Goal: Task Accomplishment & Management: Use online tool/utility

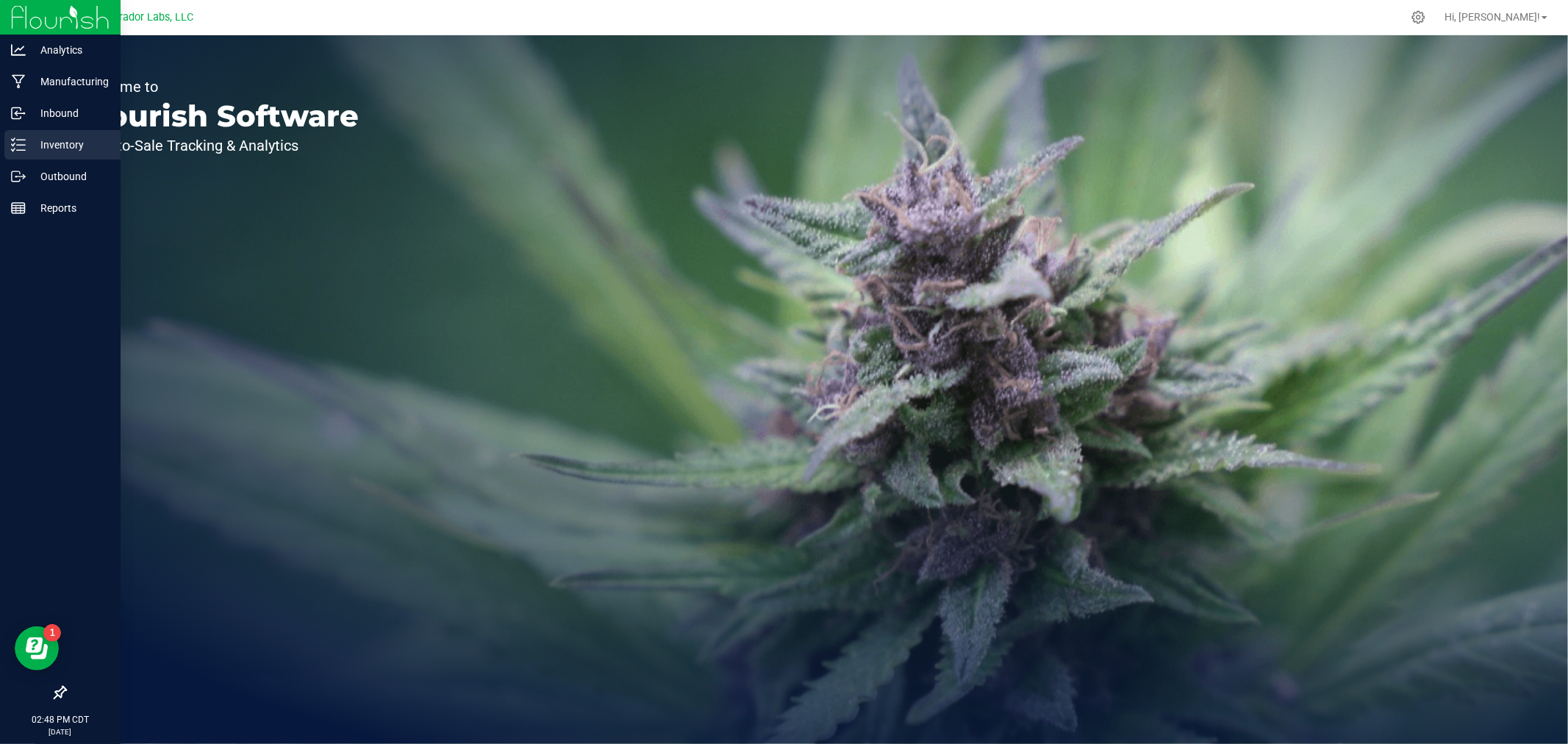
click at [31, 144] on p "Inventory" at bounding box center [70, 144] width 88 height 17
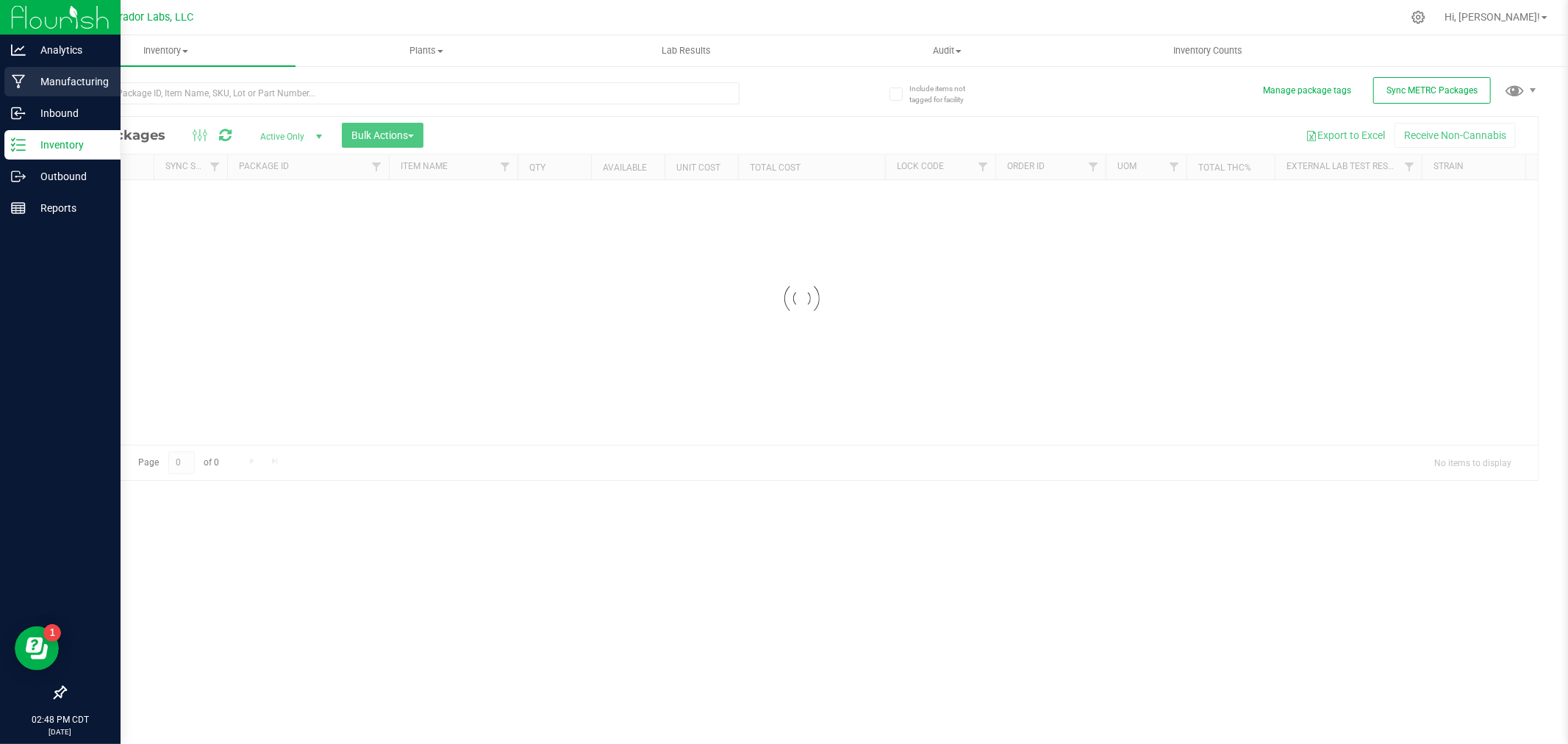
click at [50, 77] on p "Manufacturing" at bounding box center [70, 82] width 88 height 17
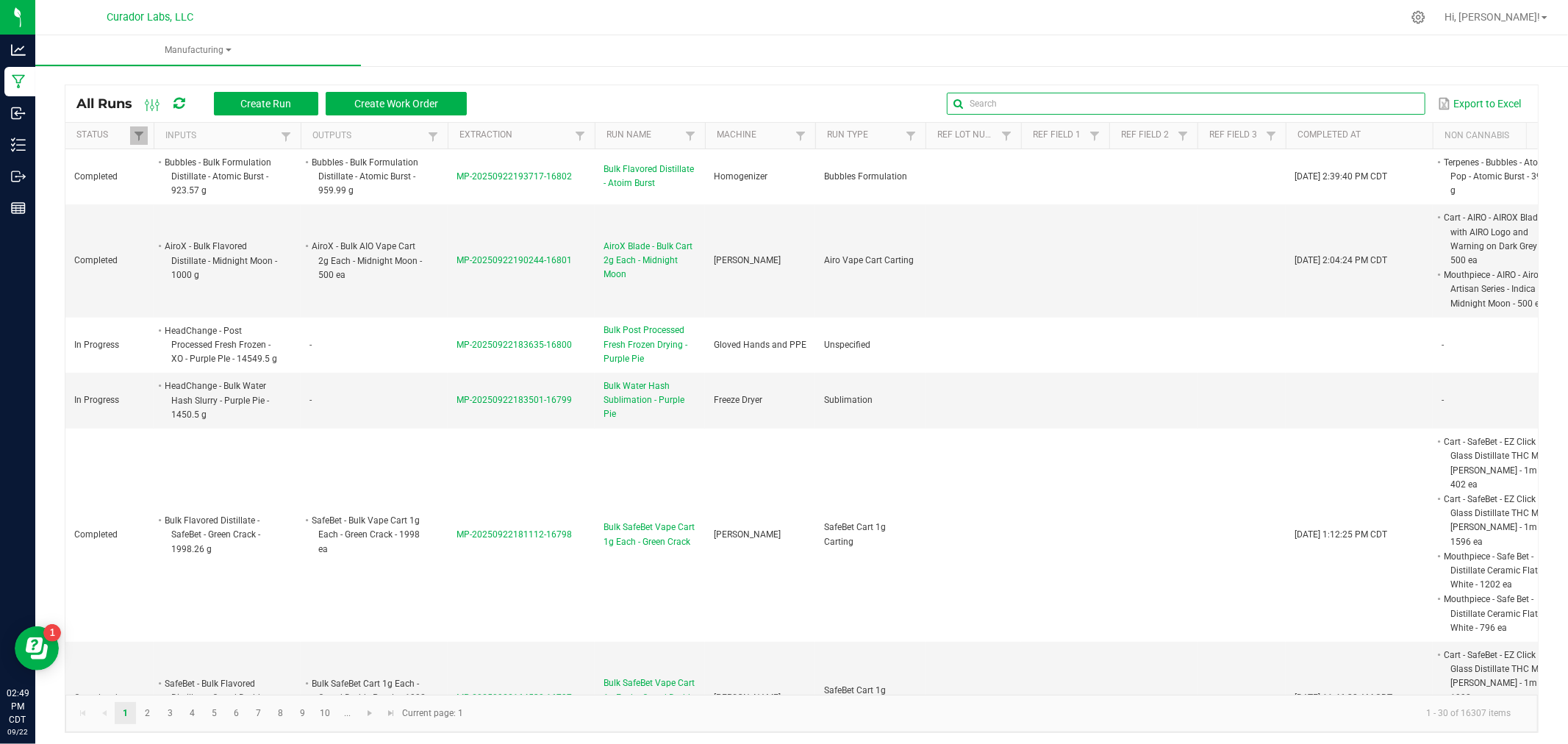
click at [1353, 98] on input "text" at bounding box center [1186, 103] width 478 height 22
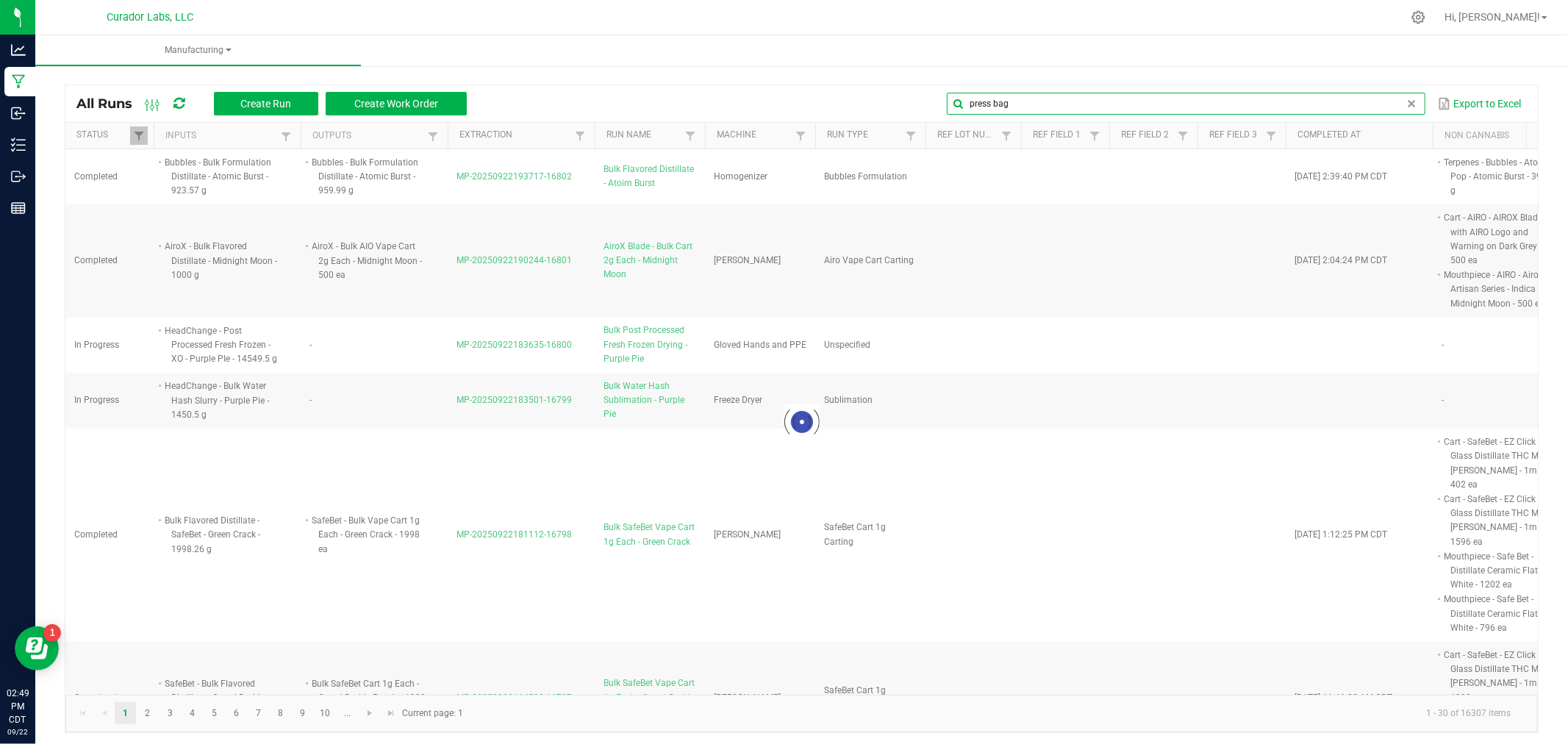
type input "press ba"
click at [1003, 98] on input "press ba" at bounding box center [1186, 103] width 478 height 22
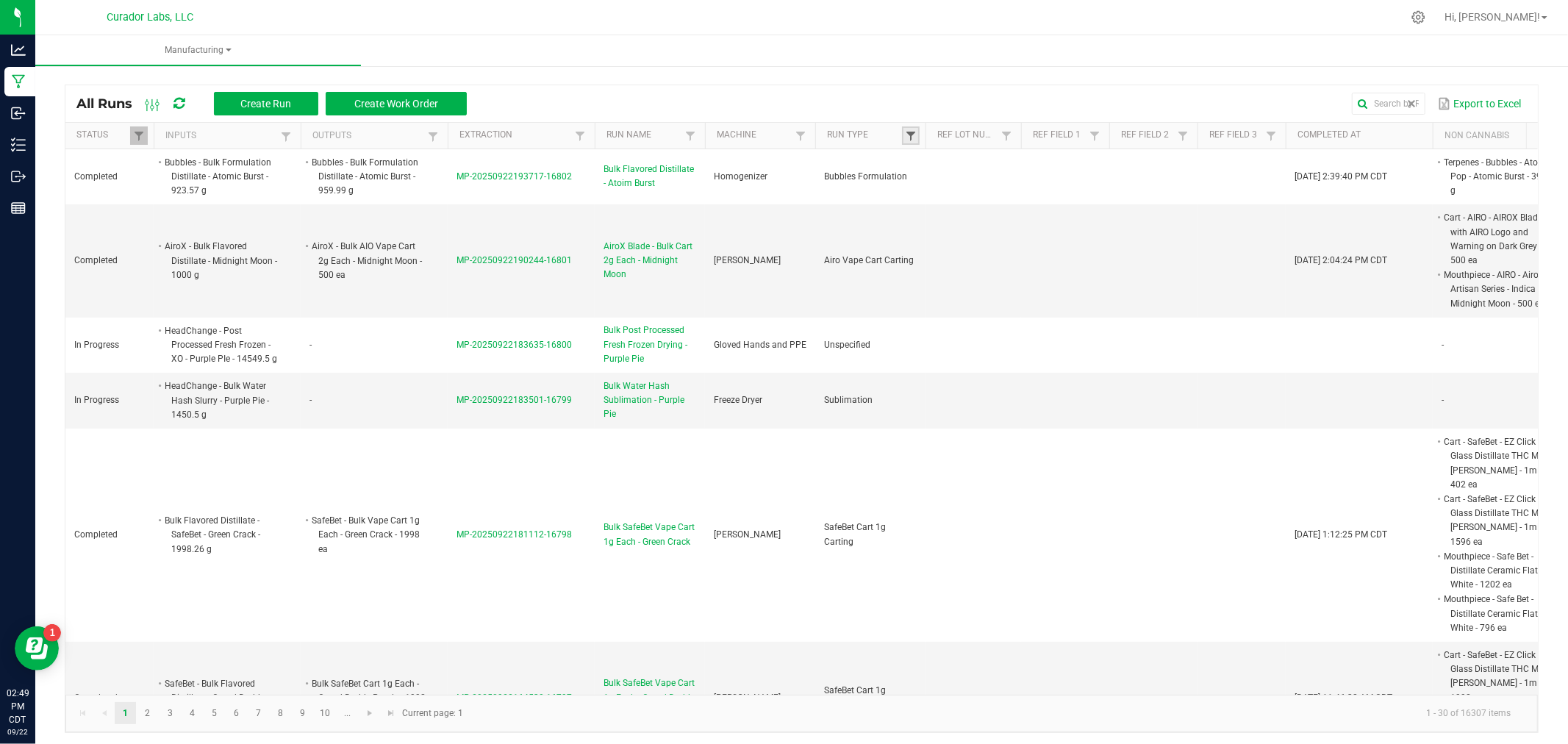
click at [914, 133] on span at bounding box center [911, 136] width 12 height 12
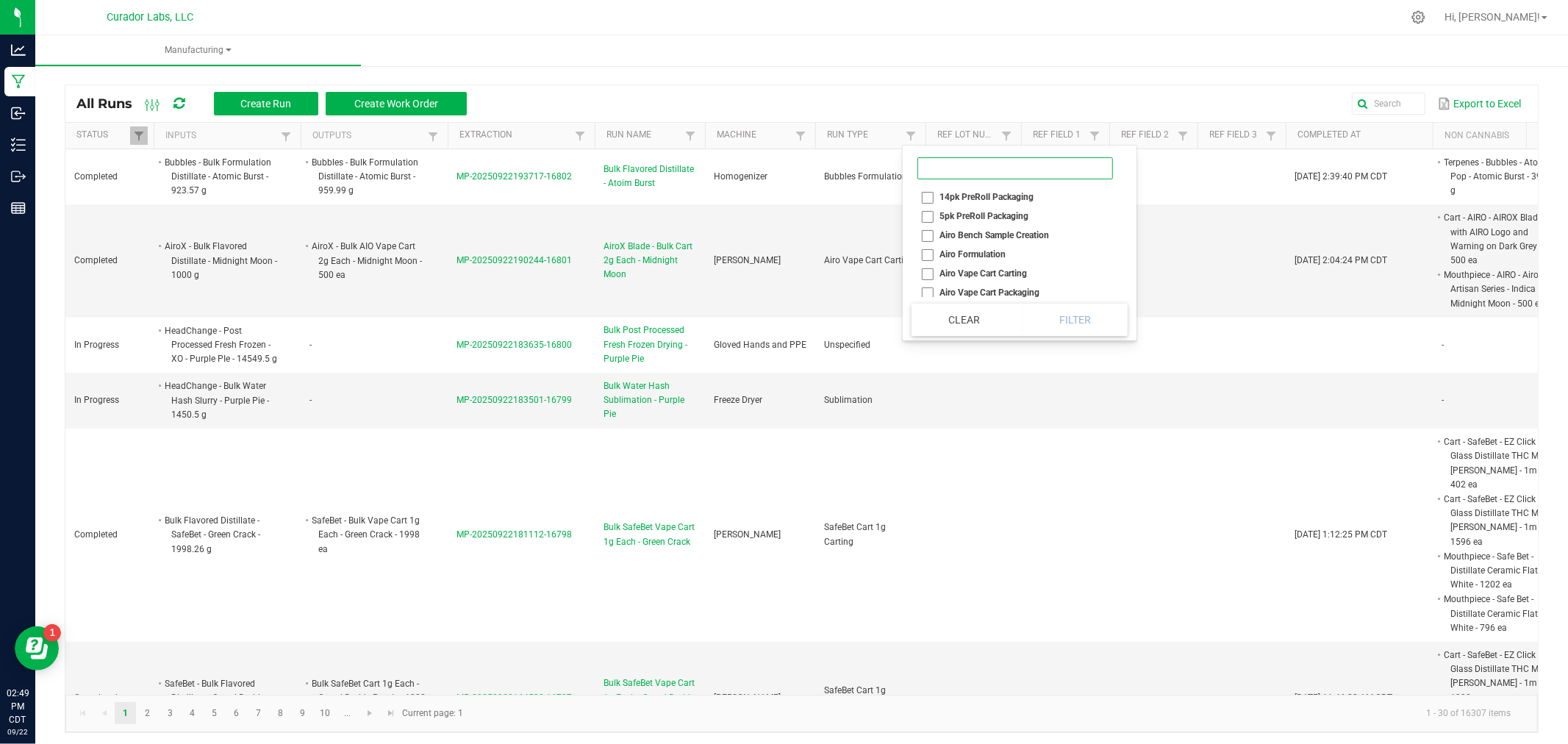
click at [982, 165] on input at bounding box center [1014, 168] width 196 height 22
type input "rosin"
click at [953, 272] on li "Rosin Pressing" at bounding box center [1007, 274] width 192 height 19
checkbox Pressing "true"
click at [960, 168] on input "rosin" at bounding box center [1007, 168] width 180 height 22
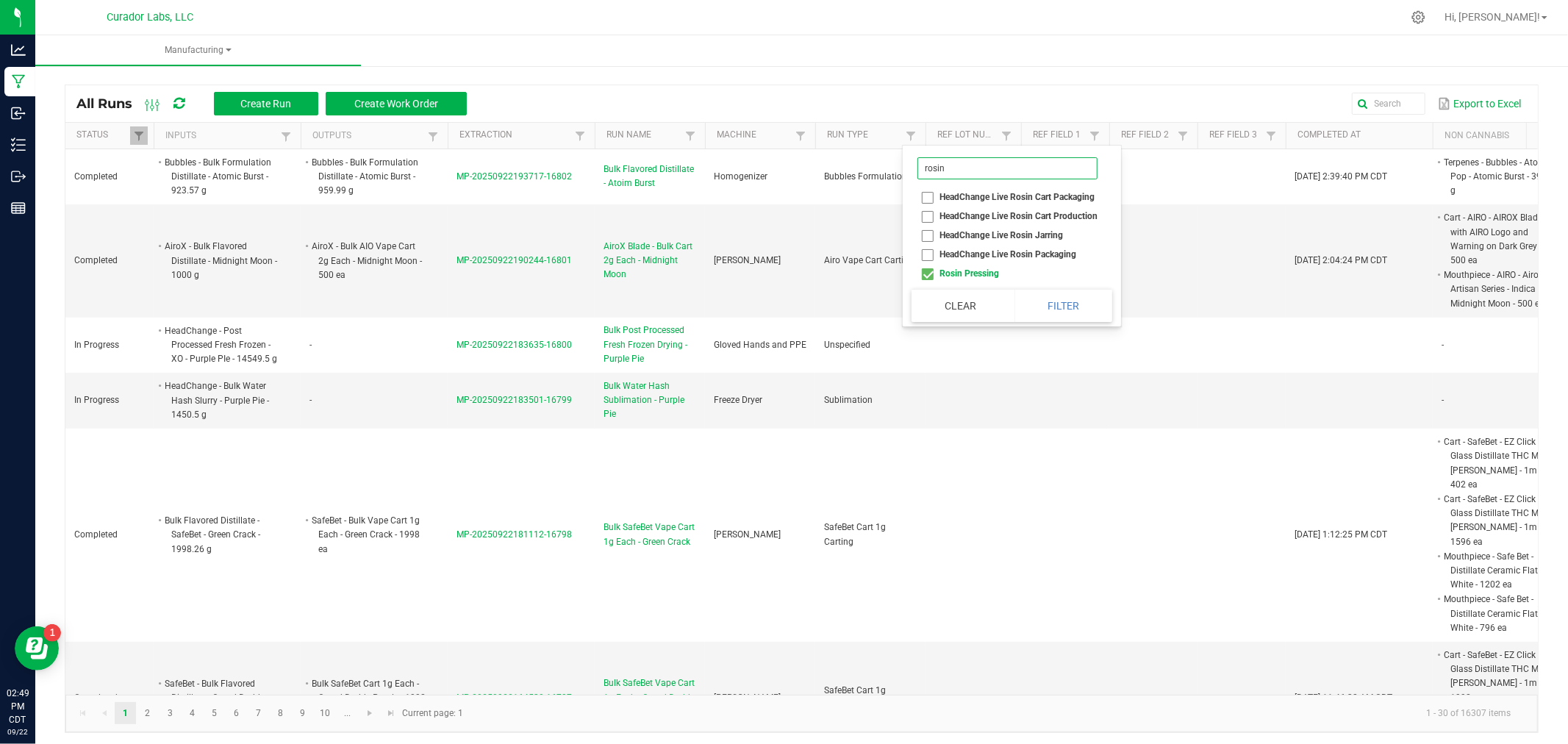
click at [960, 168] on input "rosin" at bounding box center [1007, 168] width 180 height 22
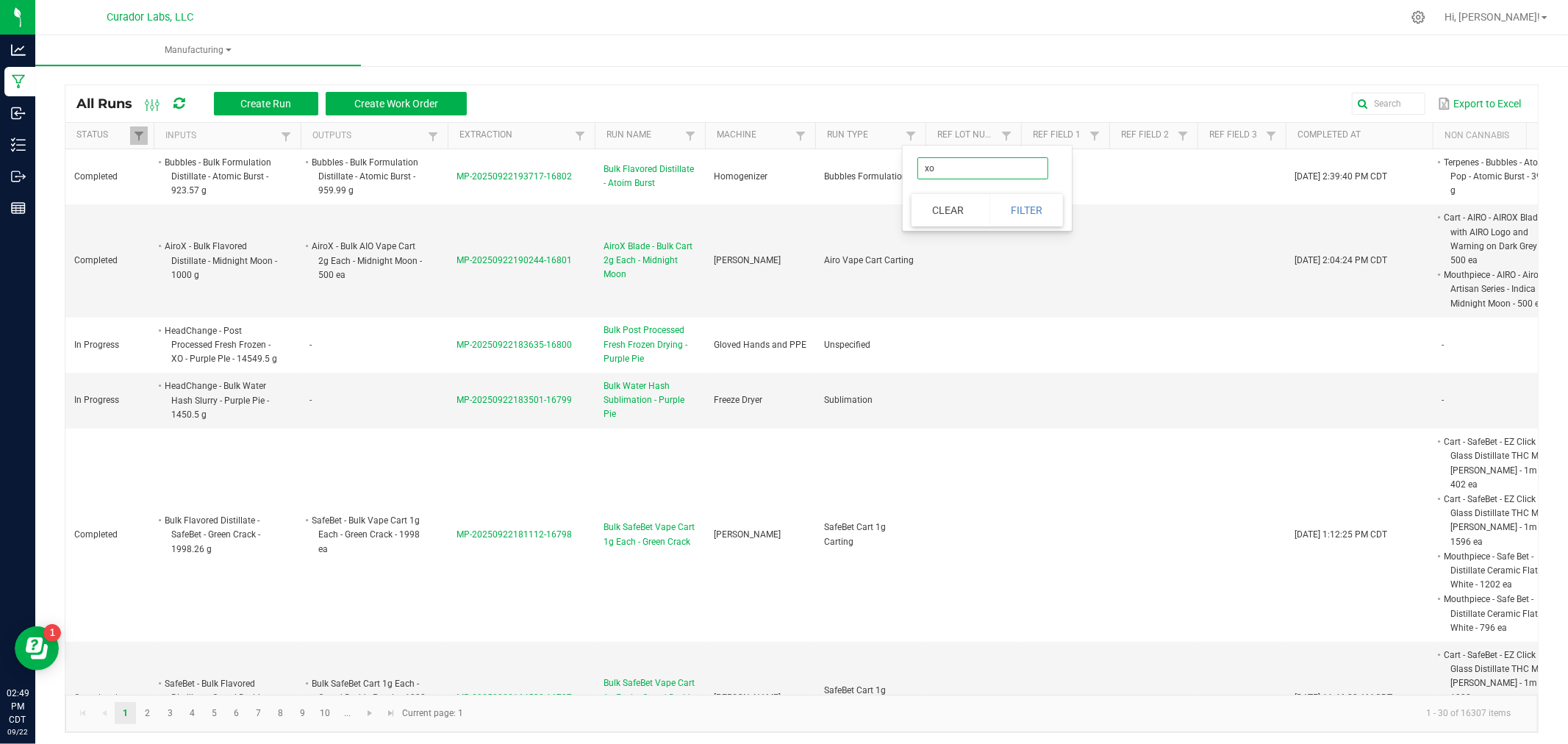
type input "x"
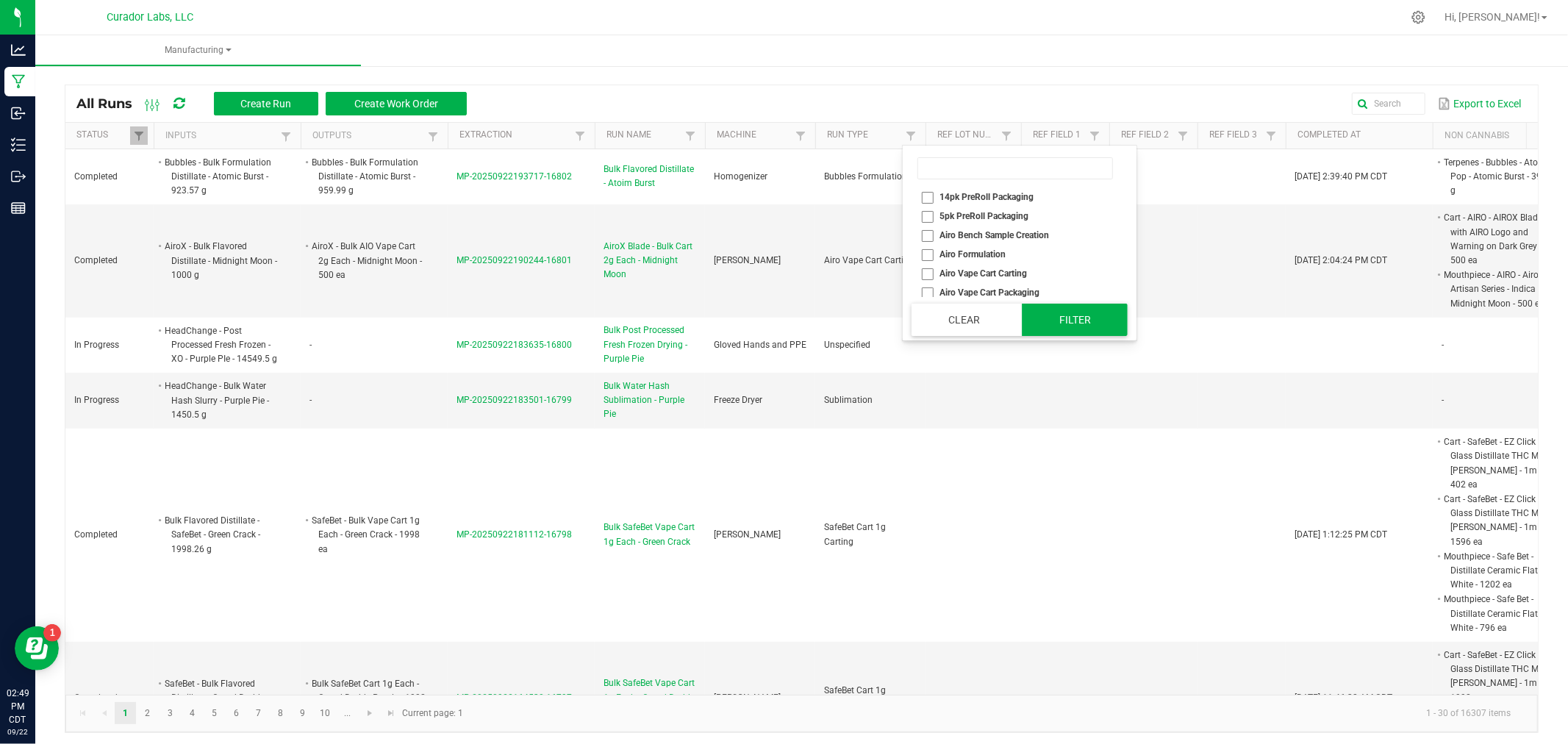
click at [1082, 312] on button "Filter" at bounding box center [1074, 319] width 106 height 32
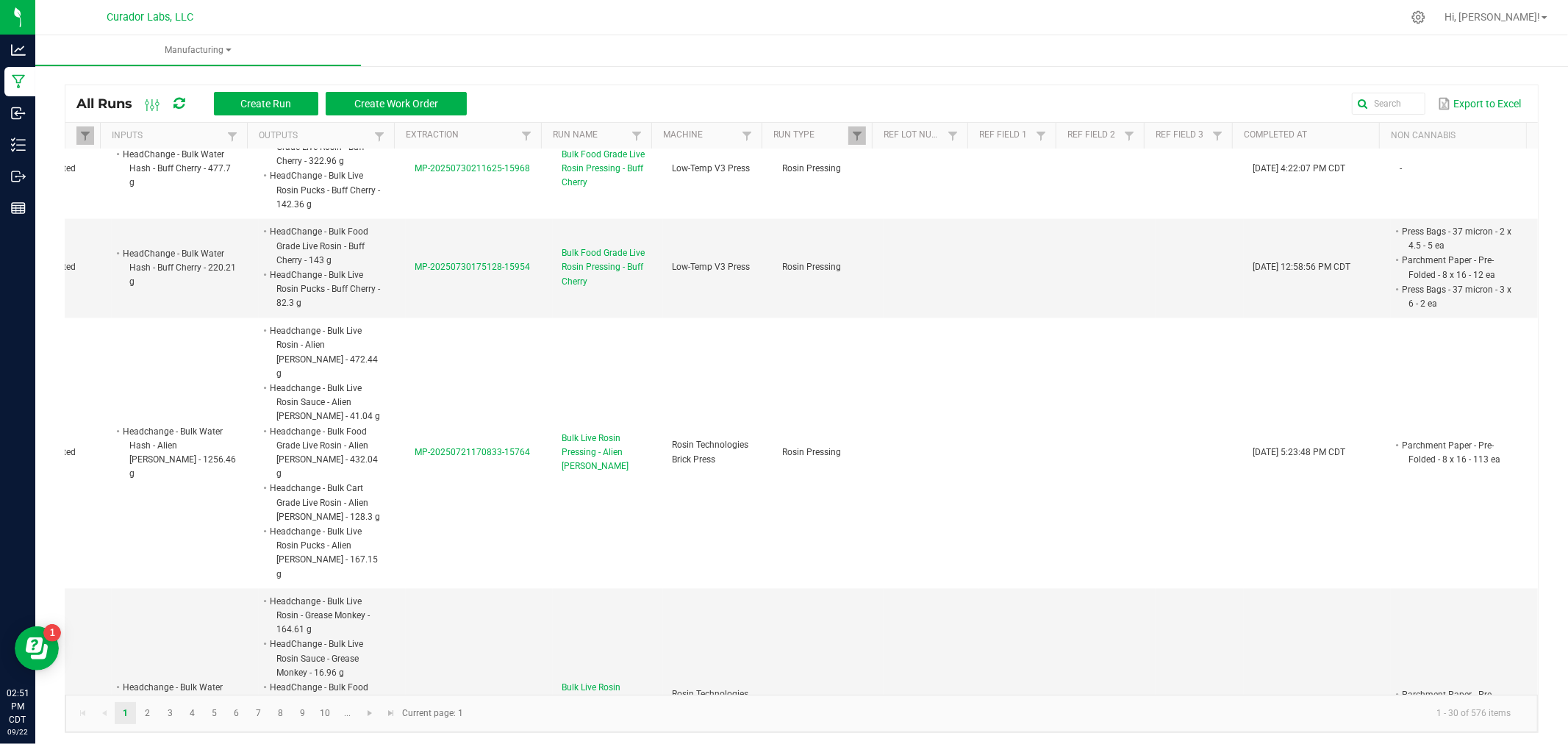
scroll to position [2449, 66]
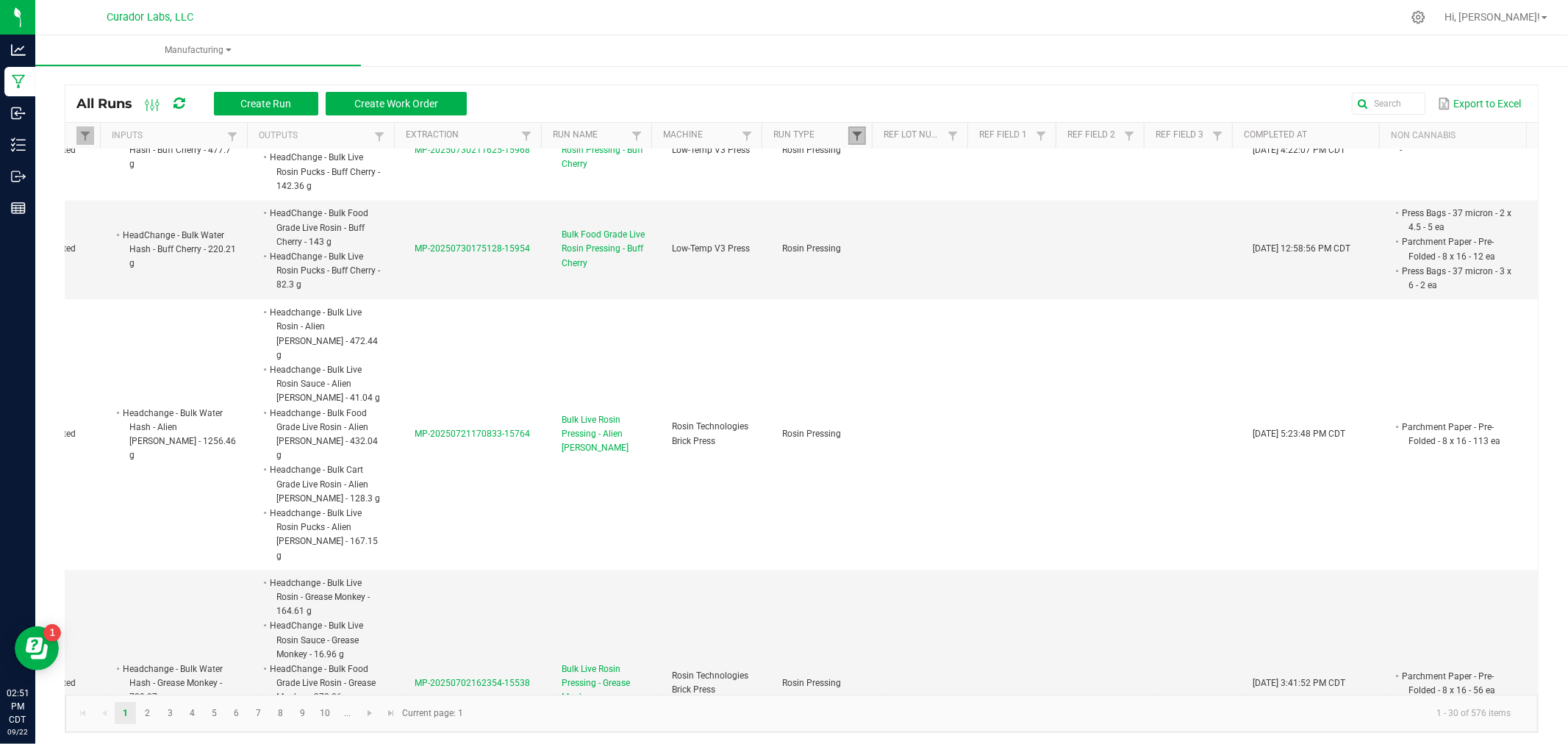
click at [851, 138] on span at bounding box center [857, 136] width 12 height 12
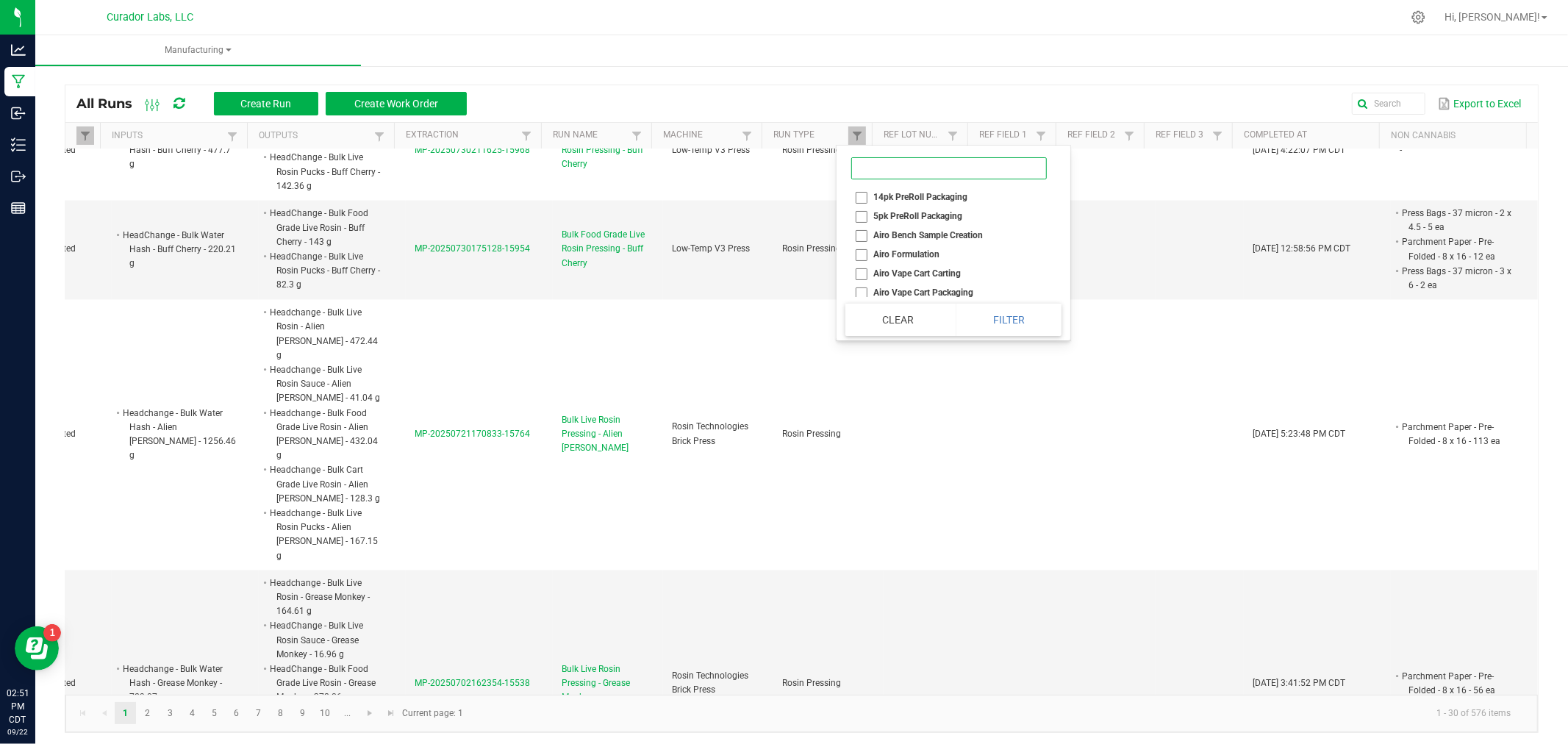
click at [892, 174] on input at bounding box center [948, 168] width 196 height 22
type input "rosin"
click at [906, 305] on button "Clear" at bounding box center [894, 305] width 97 height 32
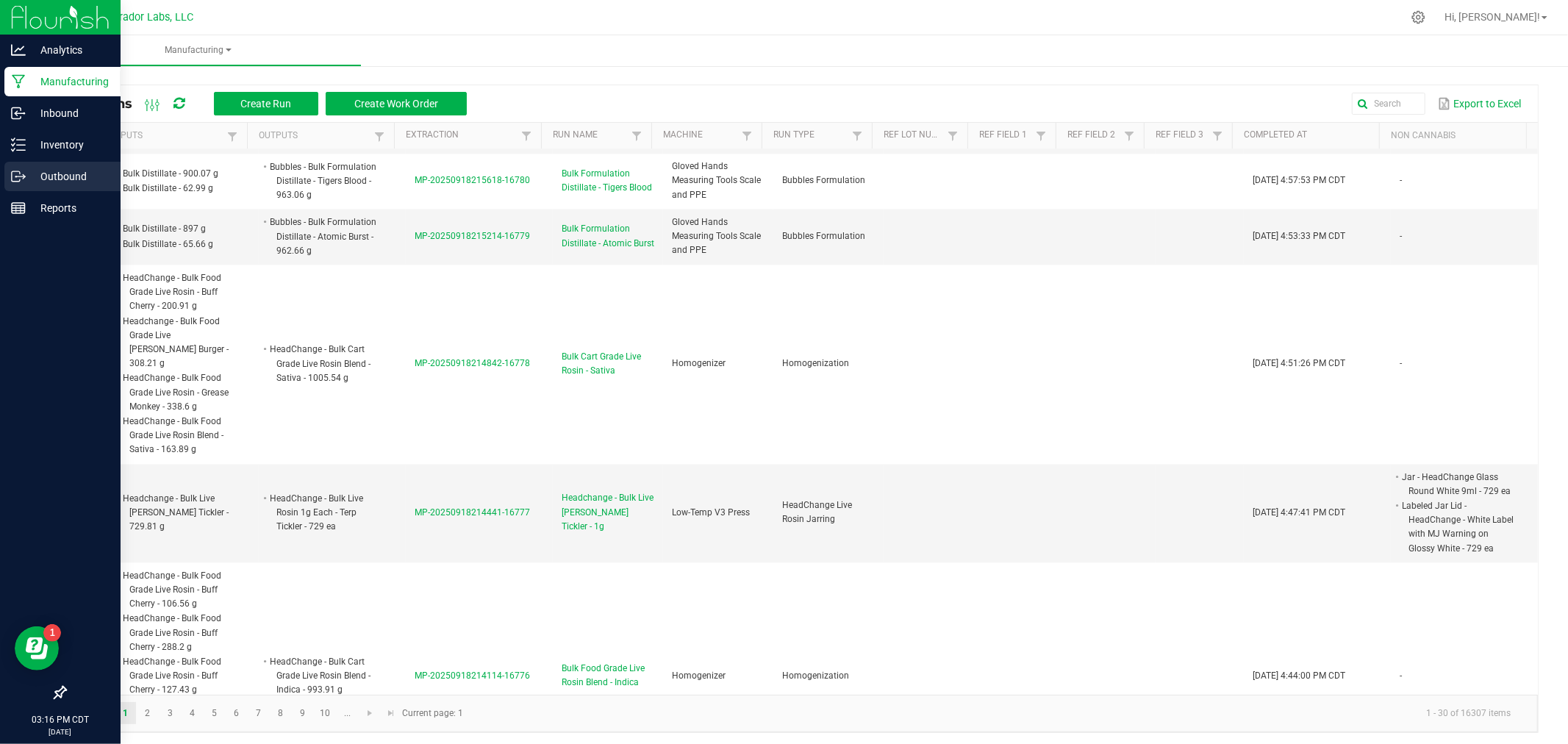
click at [50, 179] on p "Outbound" at bounding box center [70, 176] width 88 height 17
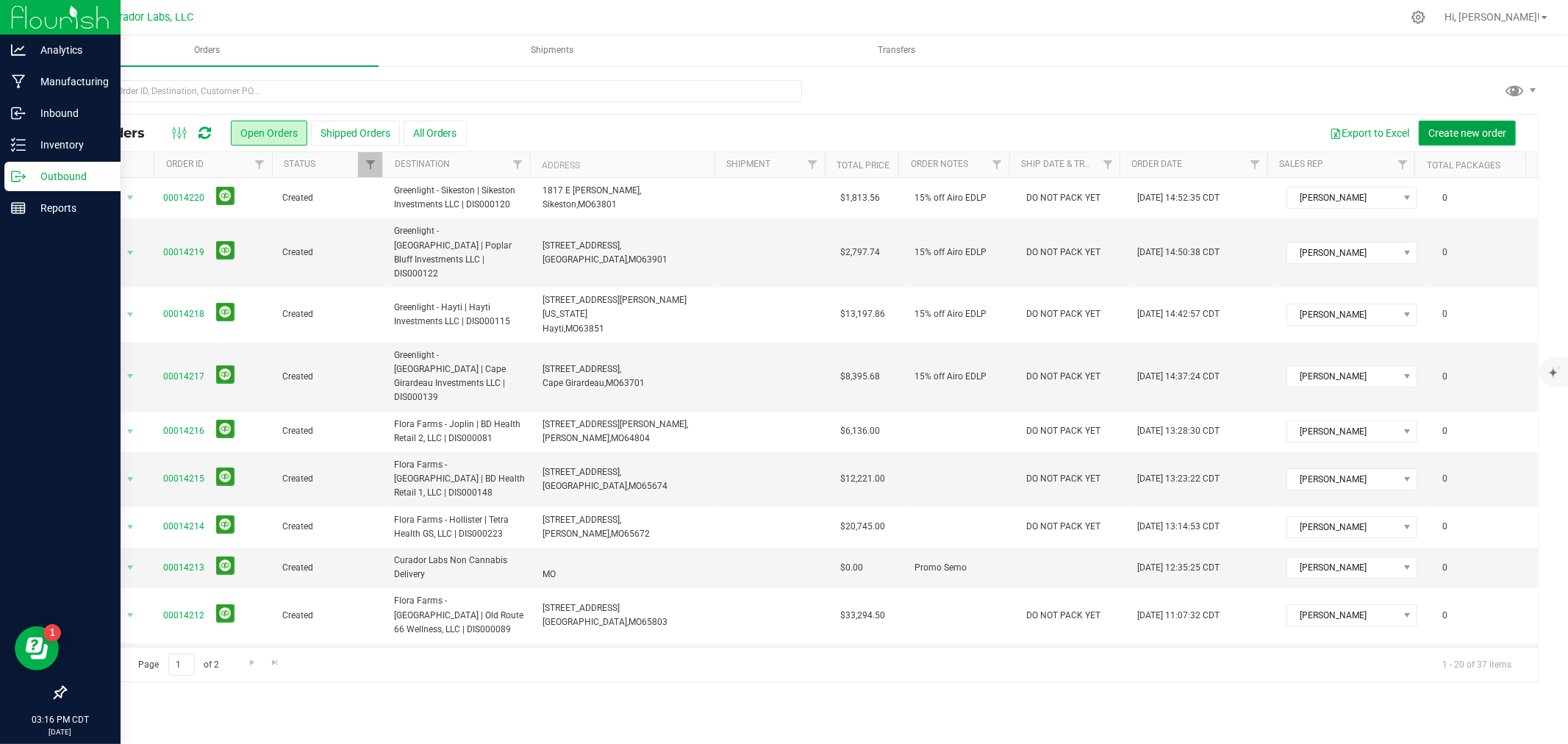
click at [1472, 130] on span "Create new order" at bounding box center [1467, 133] width 78 height 12
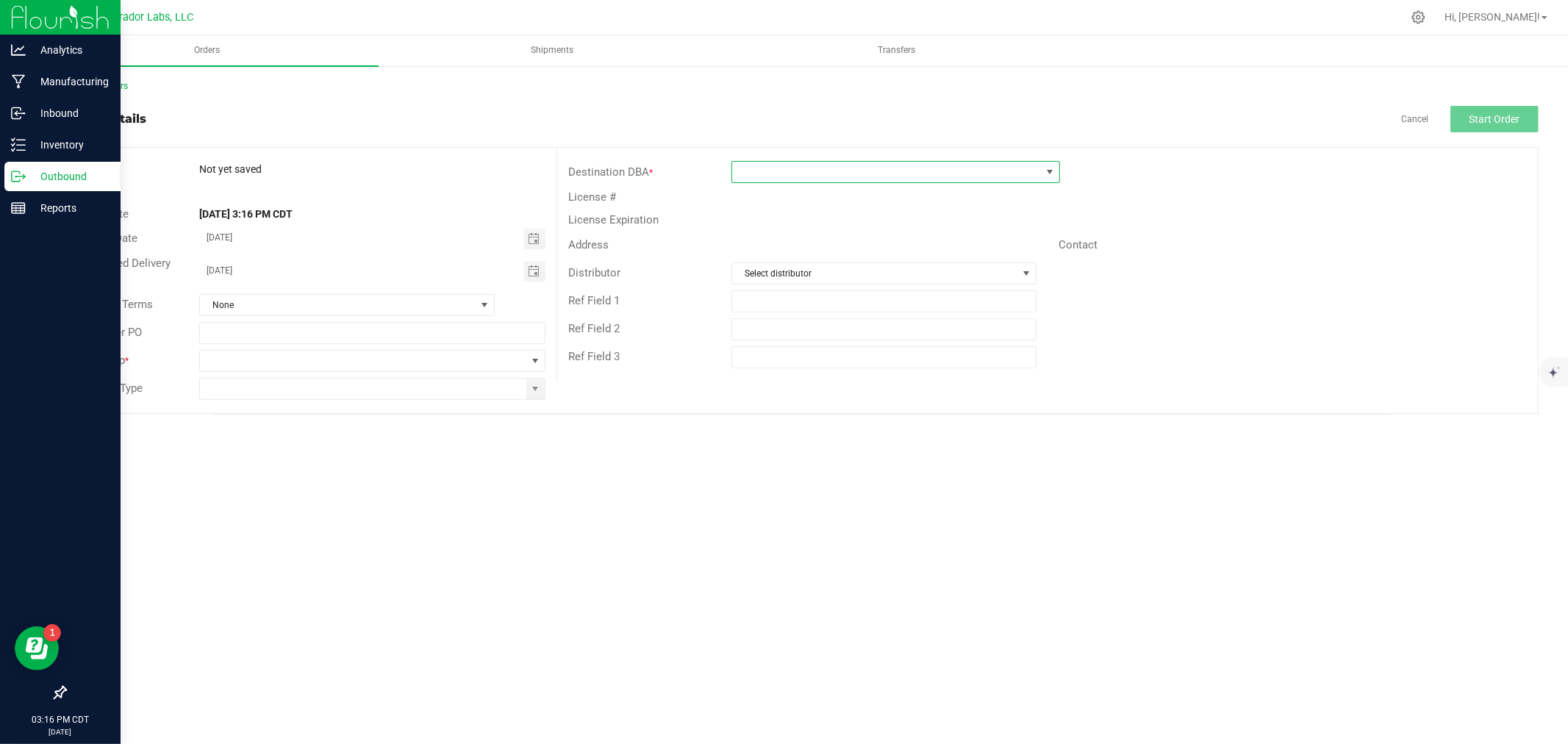
click at [816, 172] on span at bounding box center [886, 172] width 309 height 21
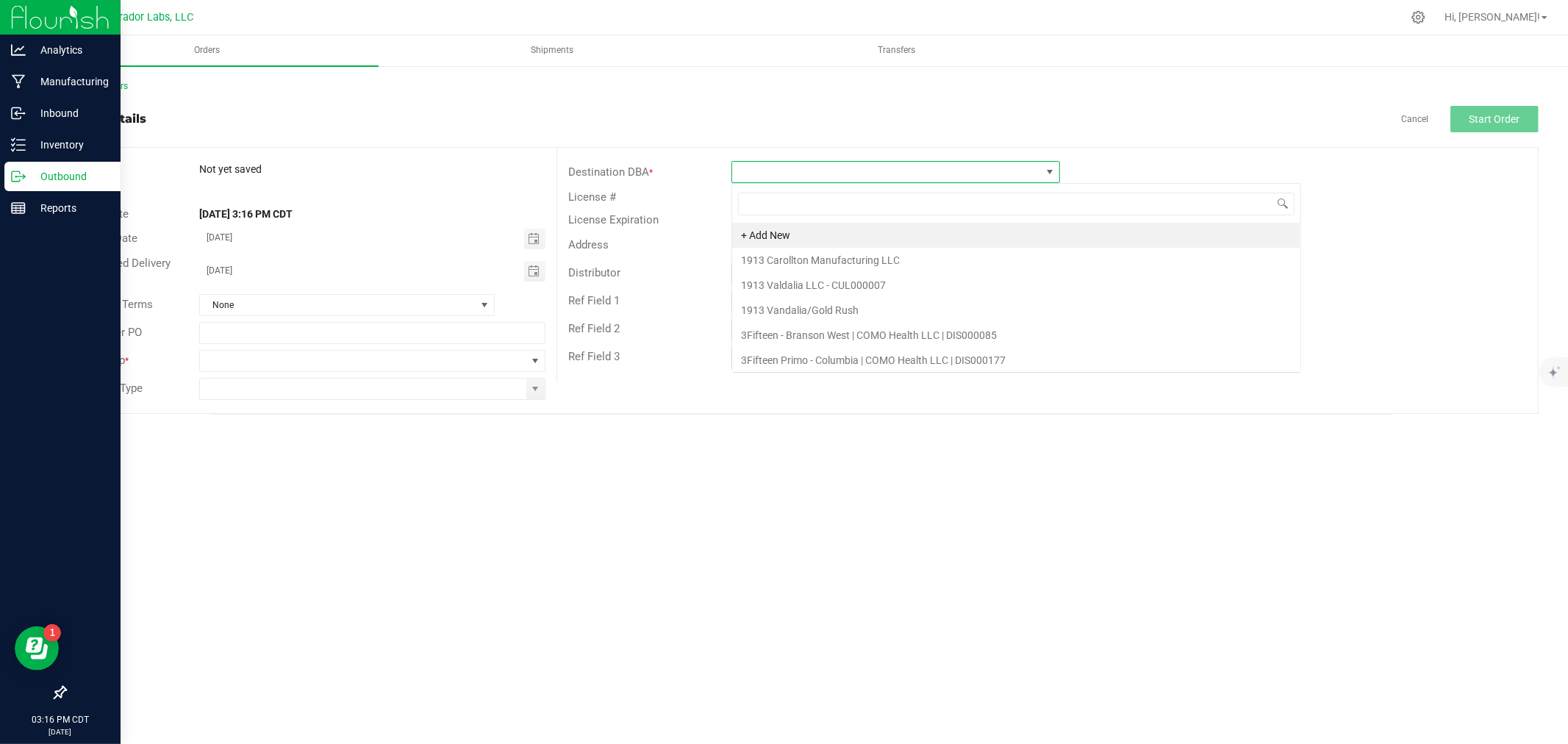
scroll to position [22, 329]
type input "c"
type input "show"
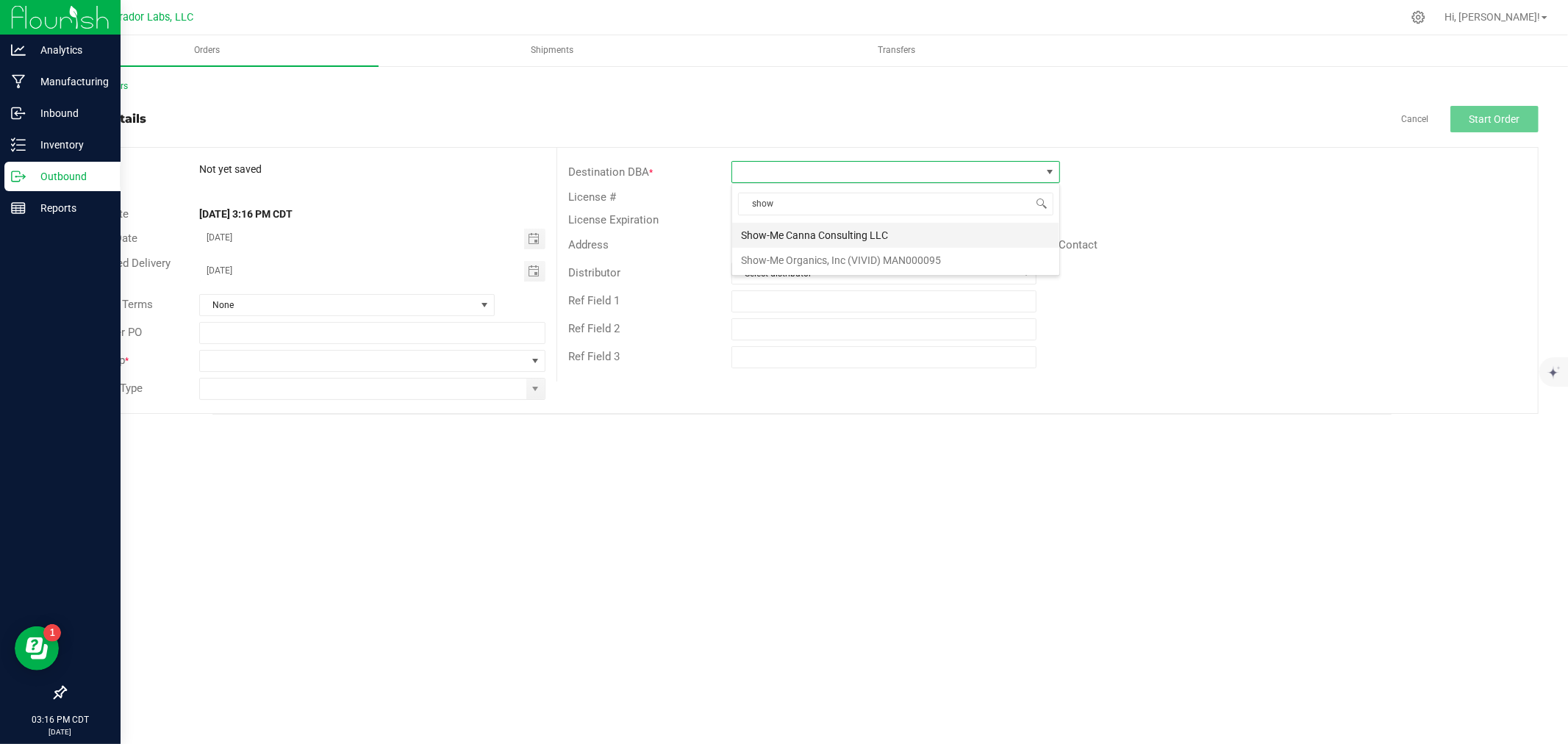
click at [849, 237] on li "Show-Me Canna Consulting LLC" at bounding box center [895, 235] width 327 height 25
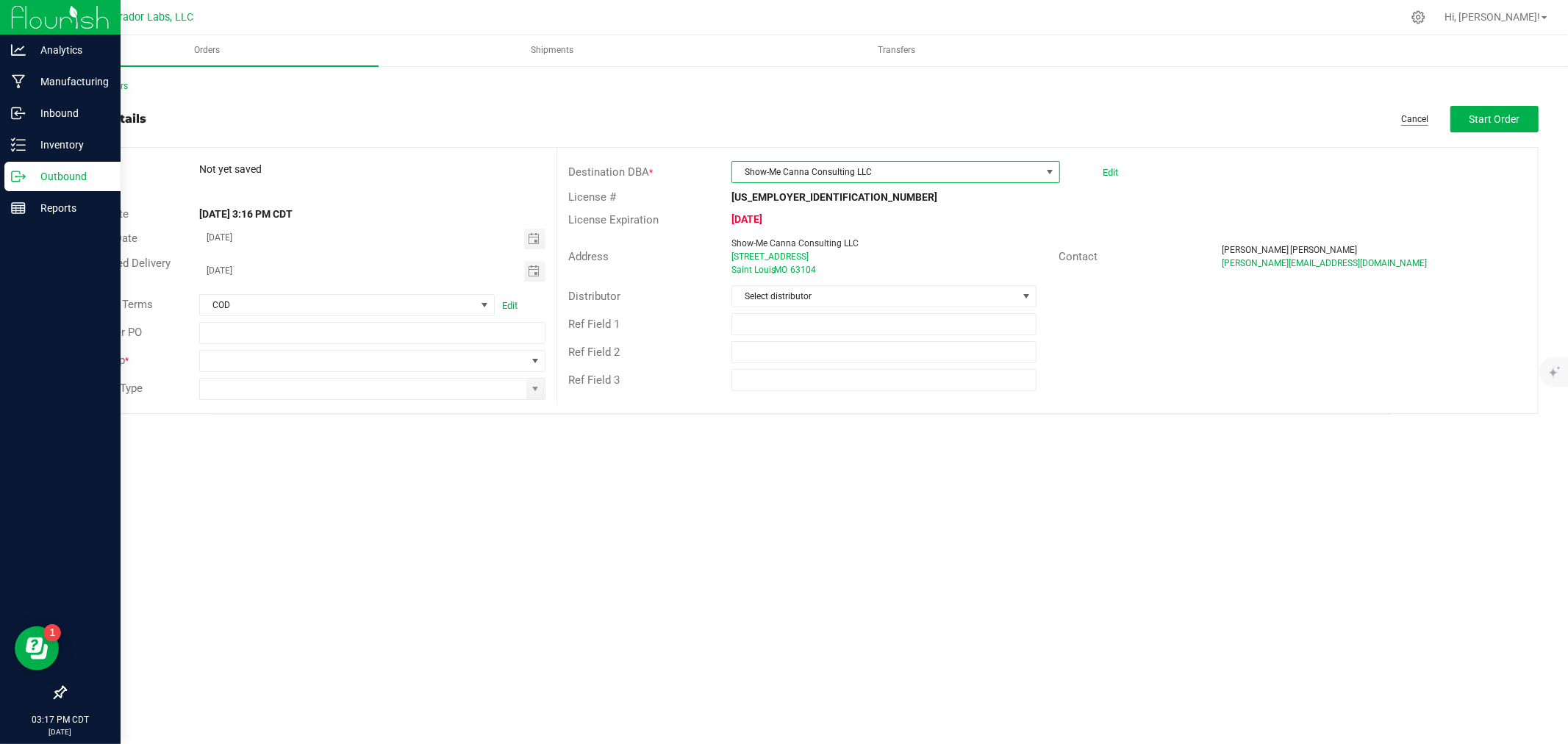
click at [1420, 121] on link "Cancel" at bounding box center [1414, 119] width 27 height 12
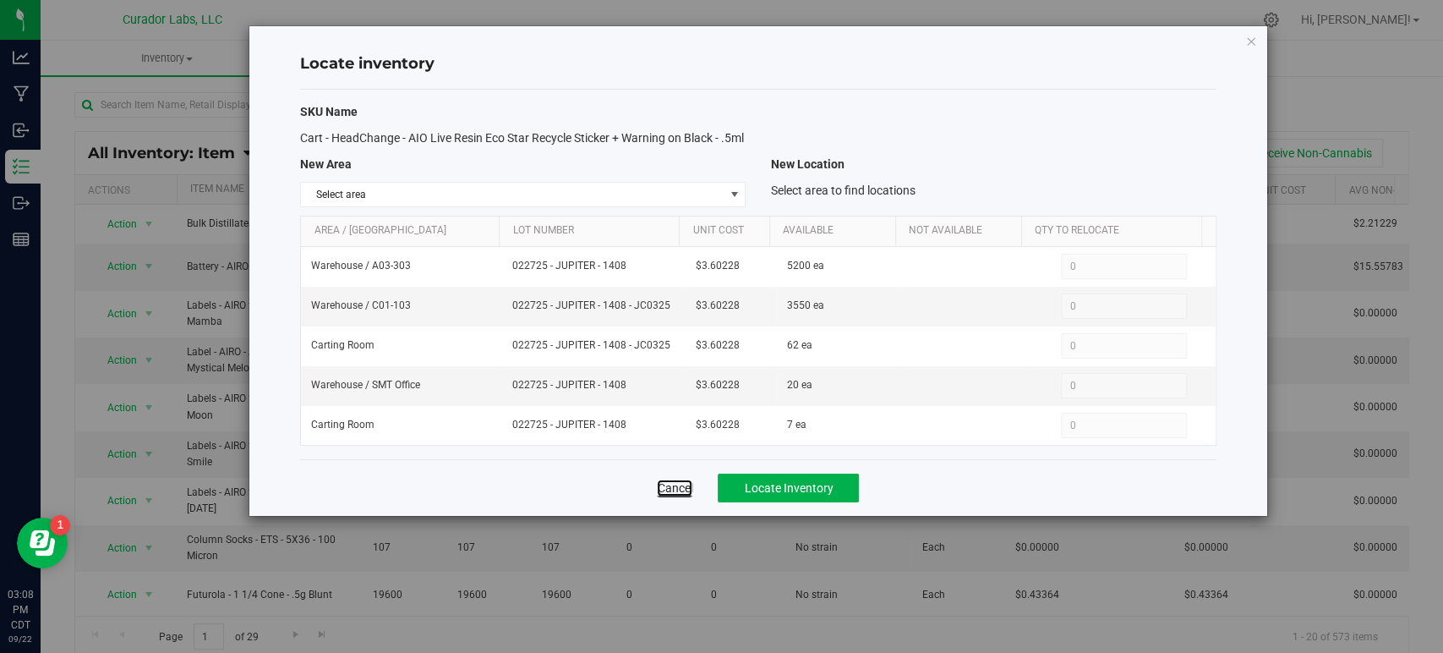
click at [686, 496] on link "Cancel" at bounding box center [675, 487] width 36 height 17
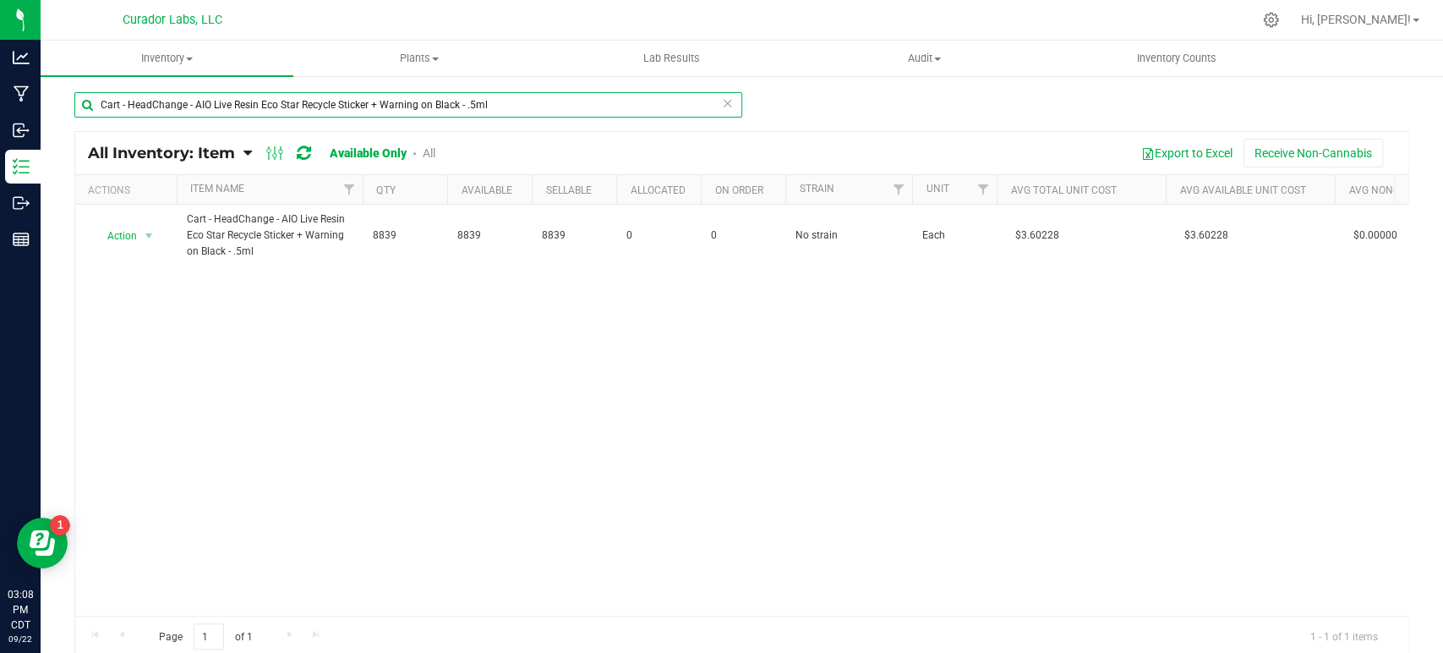
click at [339, 106] on input "Cart - HeadChange - AIO Live Resin Eco Star Recycle Sticker + Warning on Black …" at bounding box center [408, 104] width 668 height 25
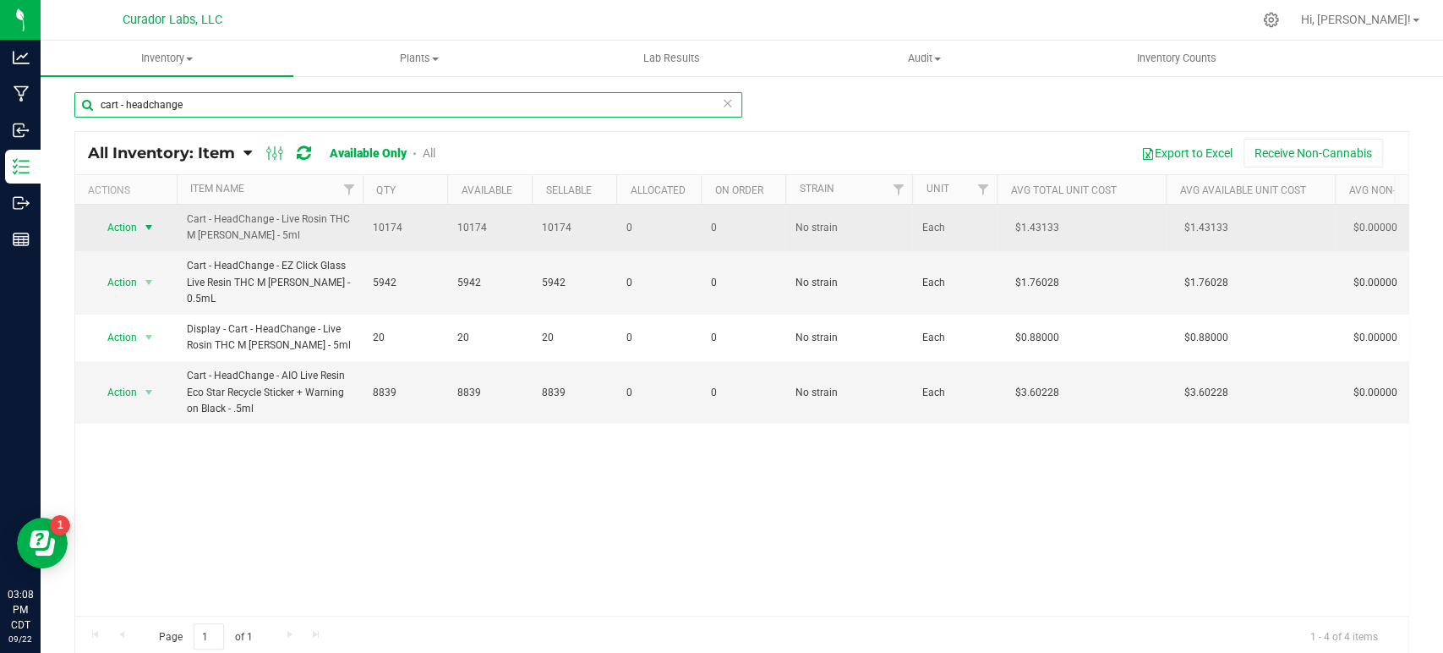
type input "cart - headchange"
click at [133, 233] on span "Action" at bounding box center [115, 228] width 46 height 24
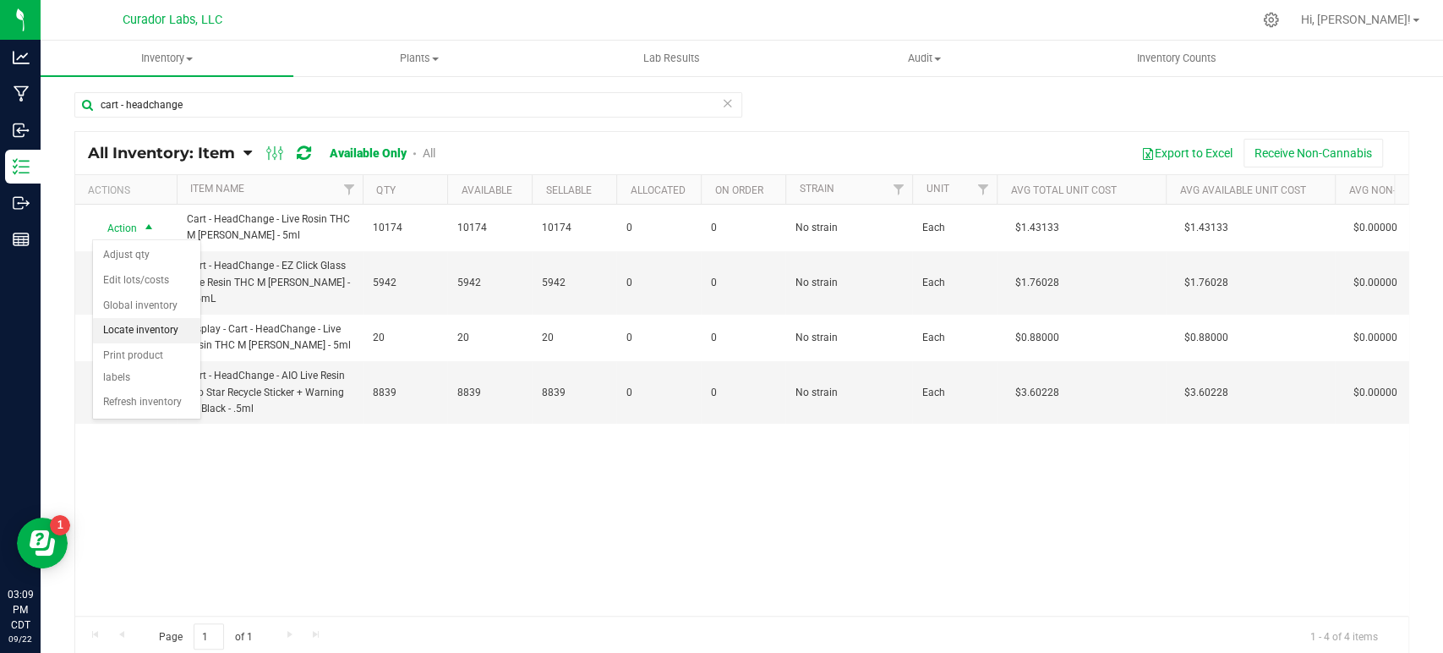
click at [138, 327] on li "Locate inventory" at bounding box center [146, 330] width 107 height 25
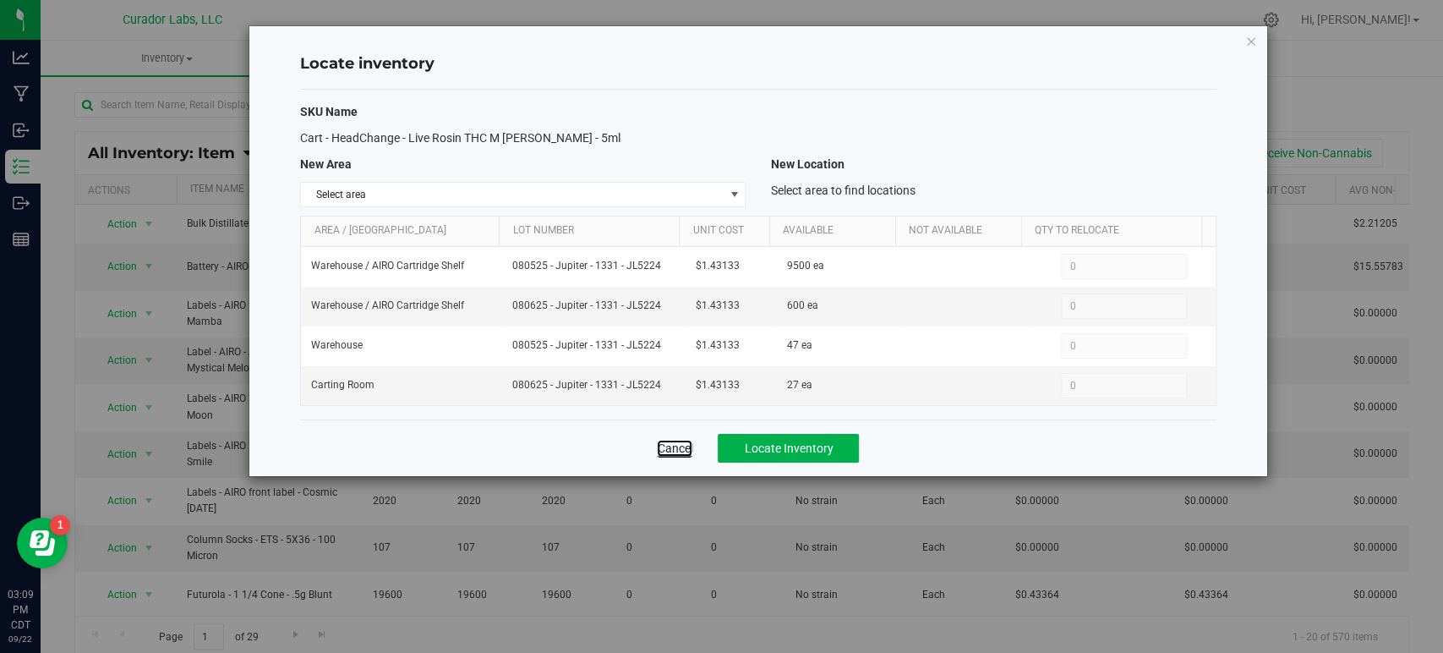
click at [676, 450] on link "Cancel" at bounding box center [675, 448] width 36 height 17
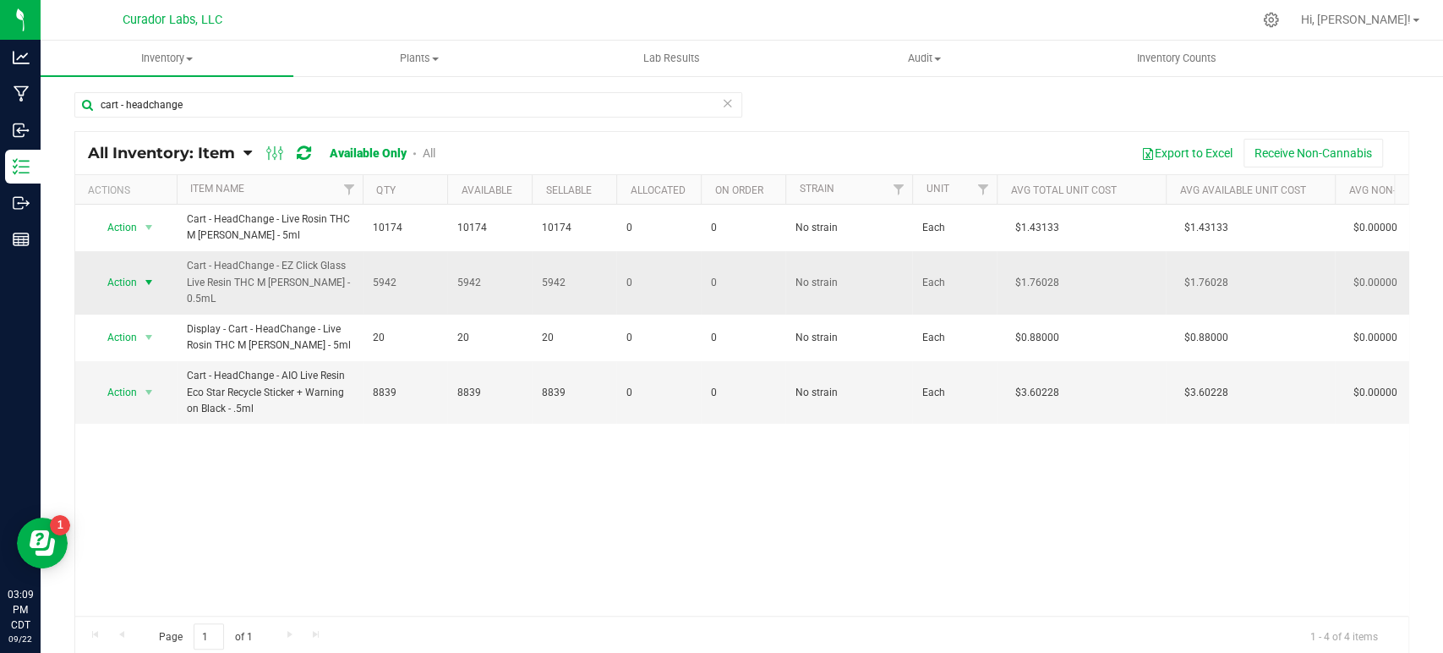
click at [156, 284] on span "select" at bounding box center [149, 283] width 14 height 14
click at [149, 373] on li "Locate inventory" at bounding box center [146, 385] width 107 height 25
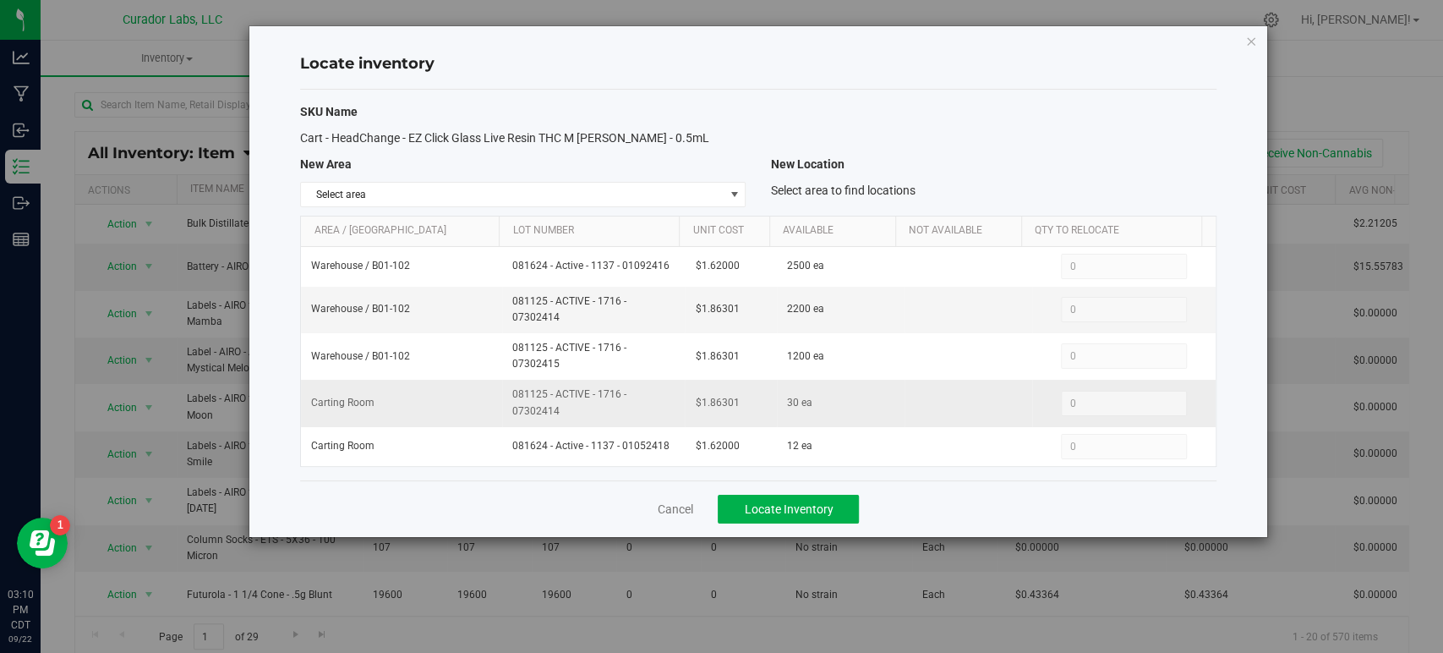
click at [607, 414] on span "081125 - ACTIVE - 1716 - 07302414" at bounding box center [593, 402] width 162 height 32
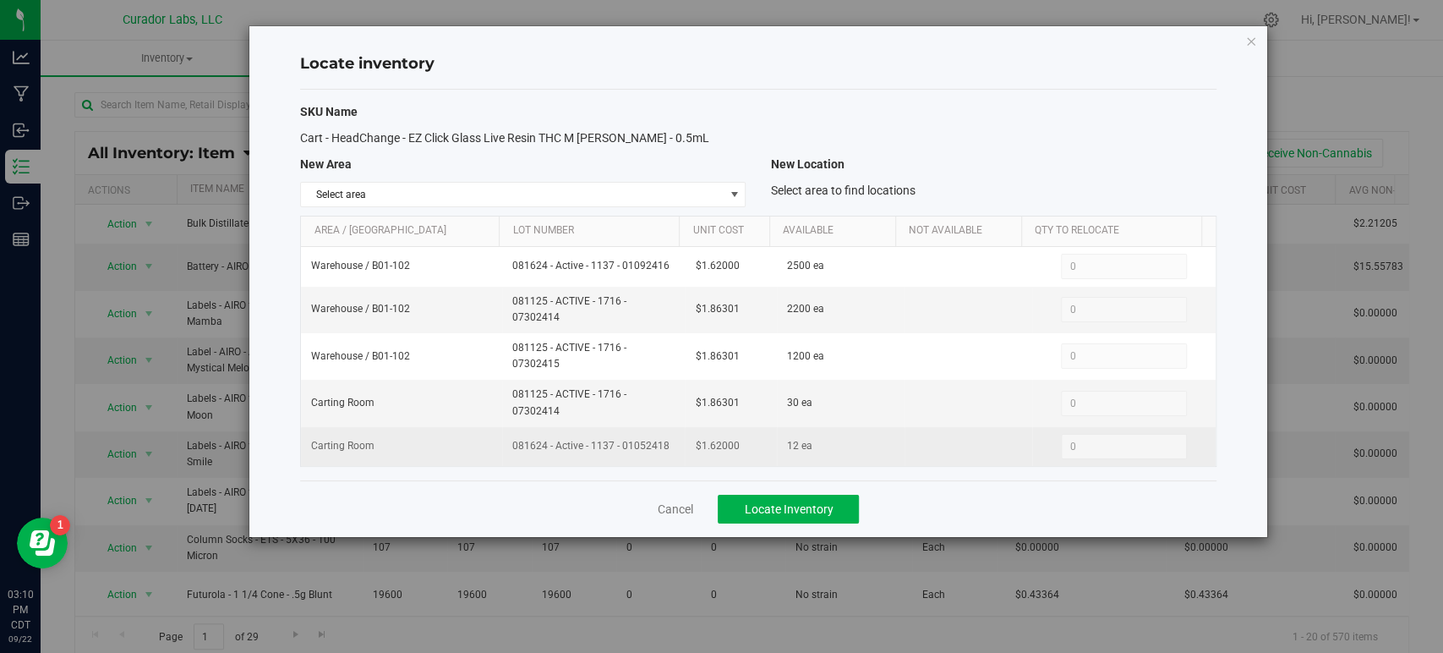
drag, startPoint x: 673, startPoint y: 442, endPoint x: 507, endPoint y: 451, distance: 165.9
click at [507, 451] on td "081624 - Active - 1137 - 01052418" at bounding box center [593, 446] width 183 height 39
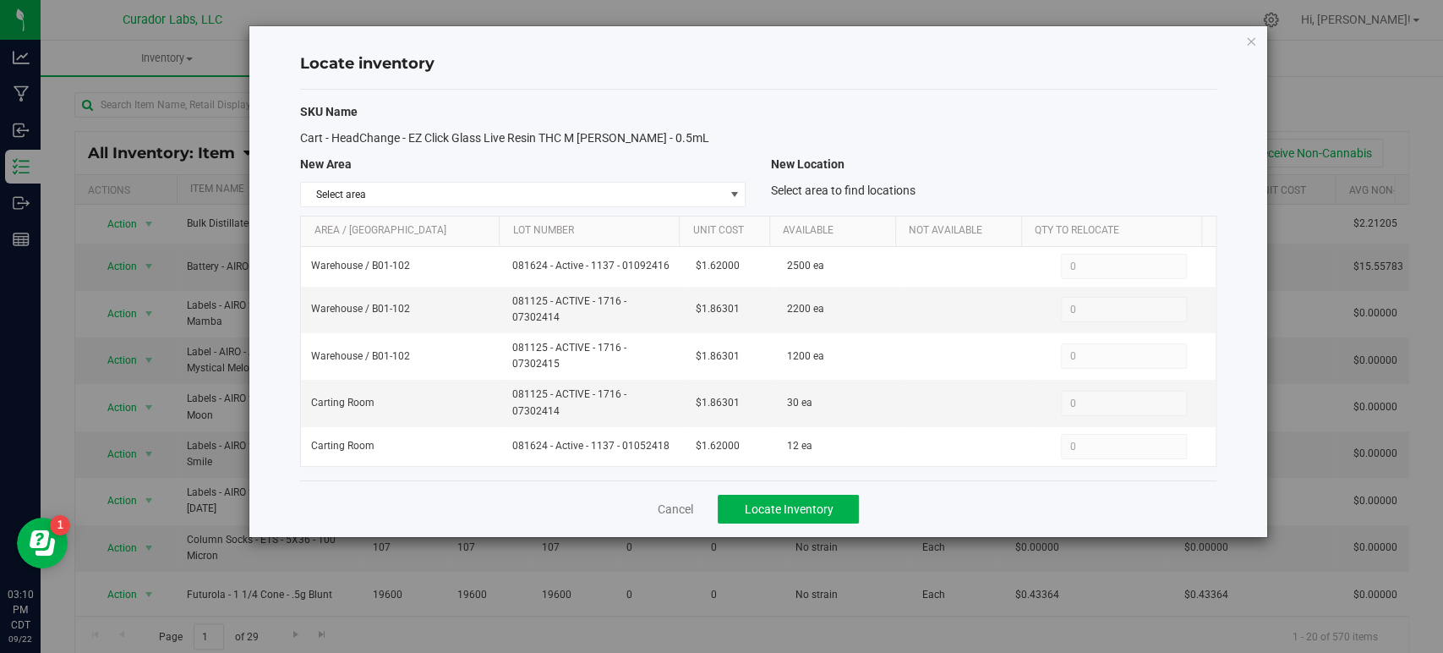
copy span "081624 - Active - 1137 - 01052418"
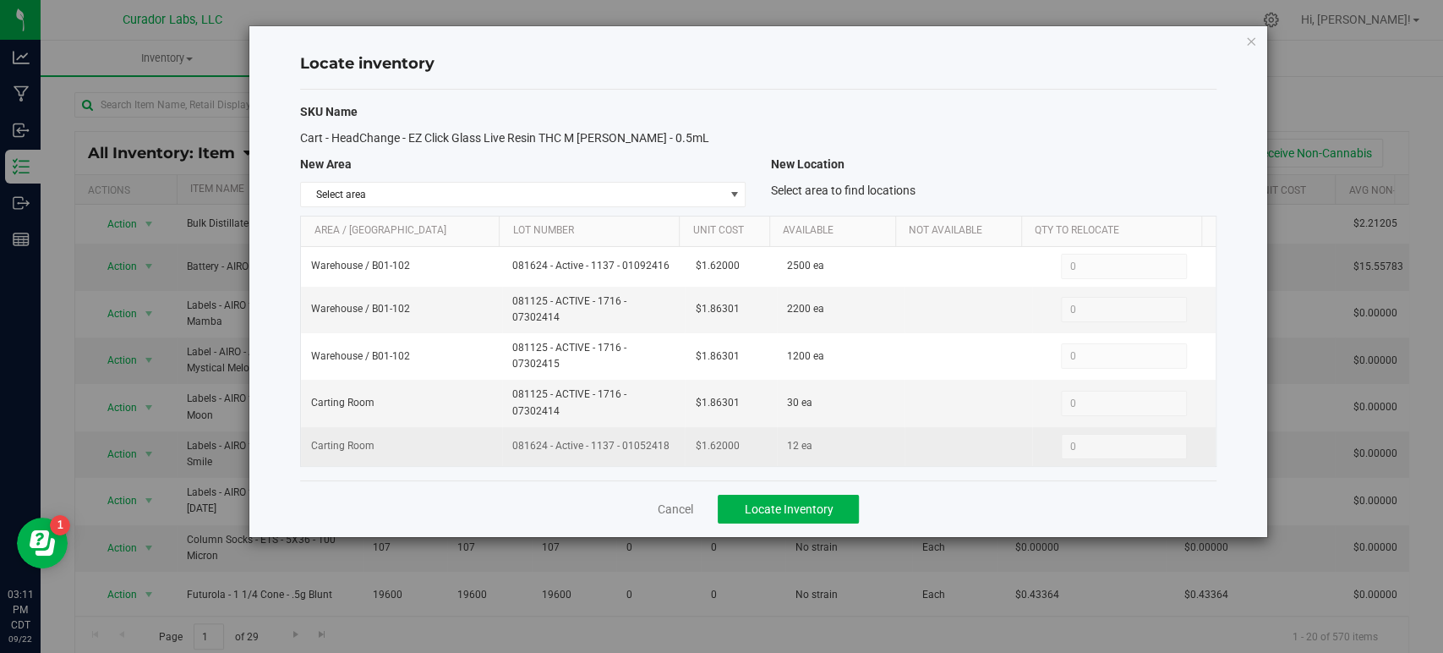
drag, startPoint x: 460, startPoint y: 439, endPoint x: 474, endPoint y: 439, distance: 14.4
click at [461, 439] on td "Carting Room" at bounding box center [401, 446] width 201 height 39
click at [568, 449] on span "081624 - Active - 1137 - 01052418" at bounding box center [593, 446] width 162 height 16
